Goal: Task Accomplishment & Management: Use online tool/utility

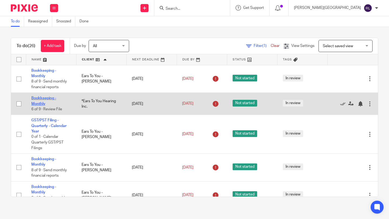
click at [50, 99] on link "Bookkeeping - Monthly" at bounding box center [43, 100] width 25 height 9
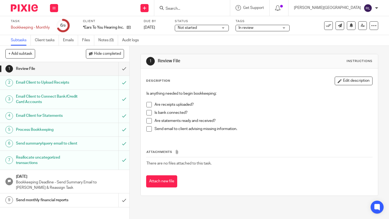
click at [83, 205] on div "Send monthly financial reports" at bounding box center [64, 200] width 97 height 8
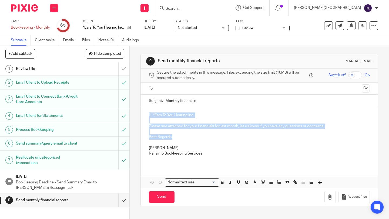
drag, startPoint x: 174, startPoint y: 138, endPoint x: 146, endPoint y: 115, distance: 36.3
click at [146, 115] on div "Hi *Ears To You Hearing Inc. Please see attached for your financials for last m…" at bounding box center [259, 136] width 237 height 59
copy div "Hi *Ears To You Hearing Inc. Please see attached for your financials for last m…"
click at [165, 89] on input "text" at bounding box center [259, 89] width 201 height 6
